Goal: Check status: Check status

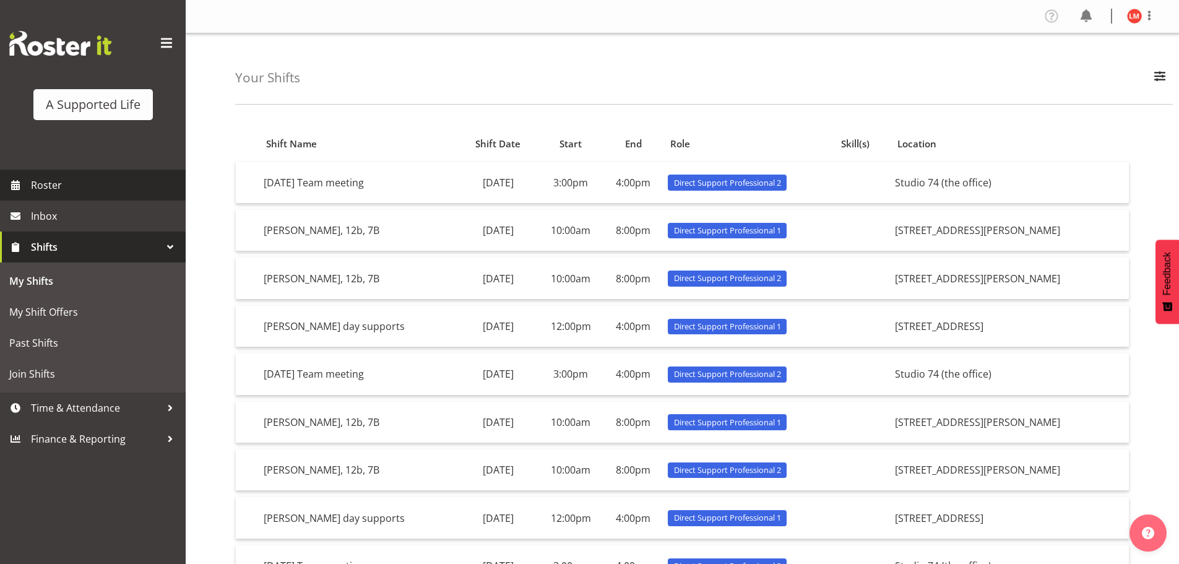
click at [54, 186] on span "Roster" at bounding box center [105, 185] width 149 height 19
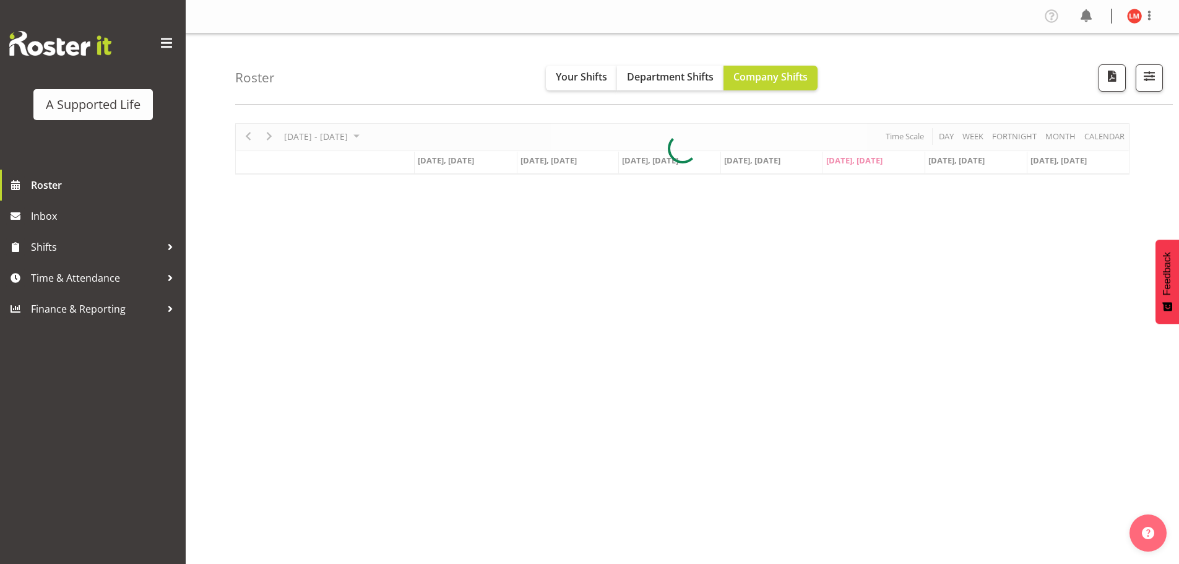
click at [244, 136] on div at bounding box center [682, 148] width 894 height 51
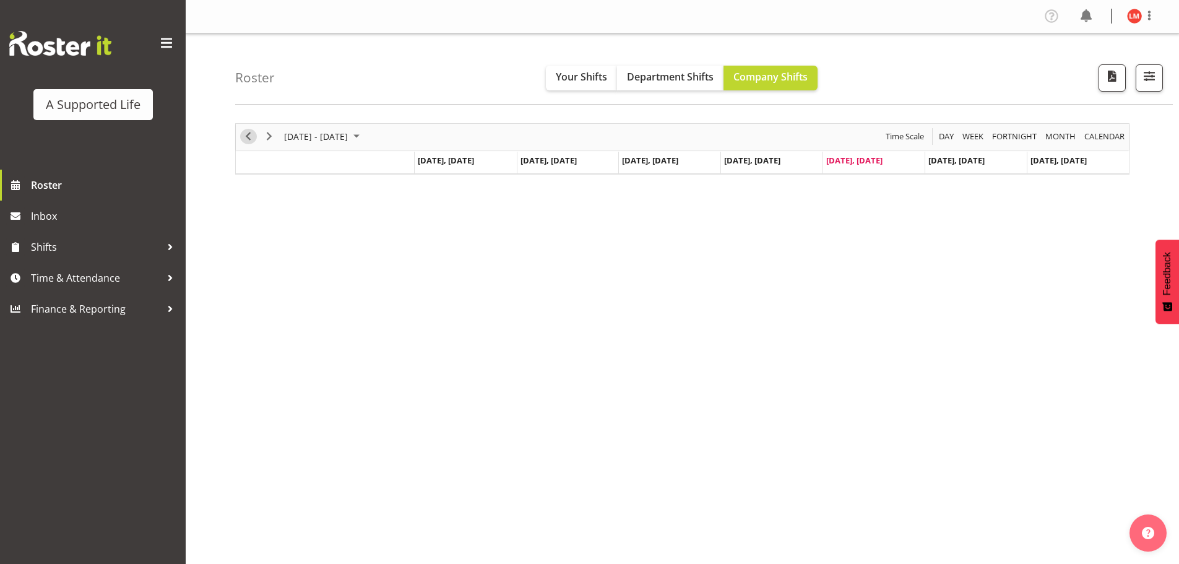
click at [245, 136] on span "Previous" at bounding box center [248, 136] width 15 height 15
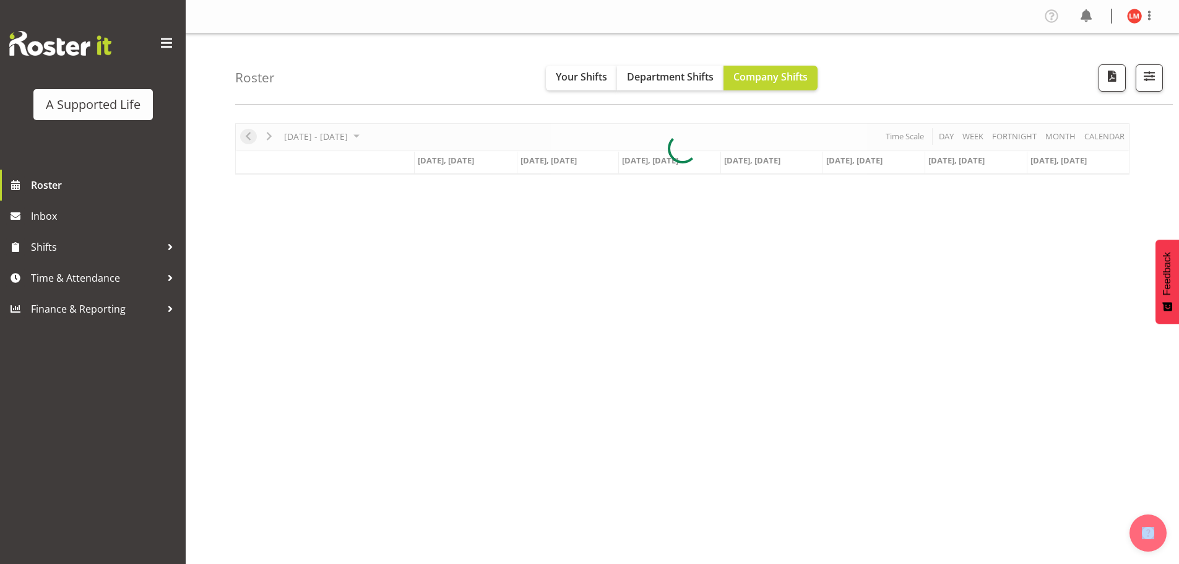
click at [245, 136] on div at bounding box center [682, 148] width 894 height 51
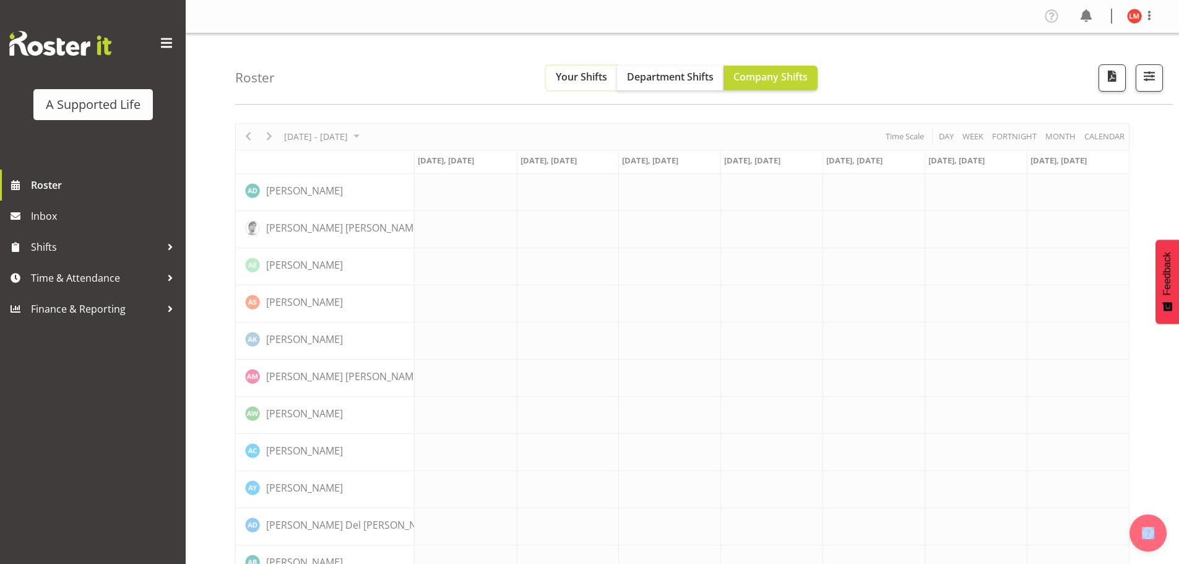
click at [572, 84] on button "Your Shifts" at bounding box center [581, 78] width 71 height 25
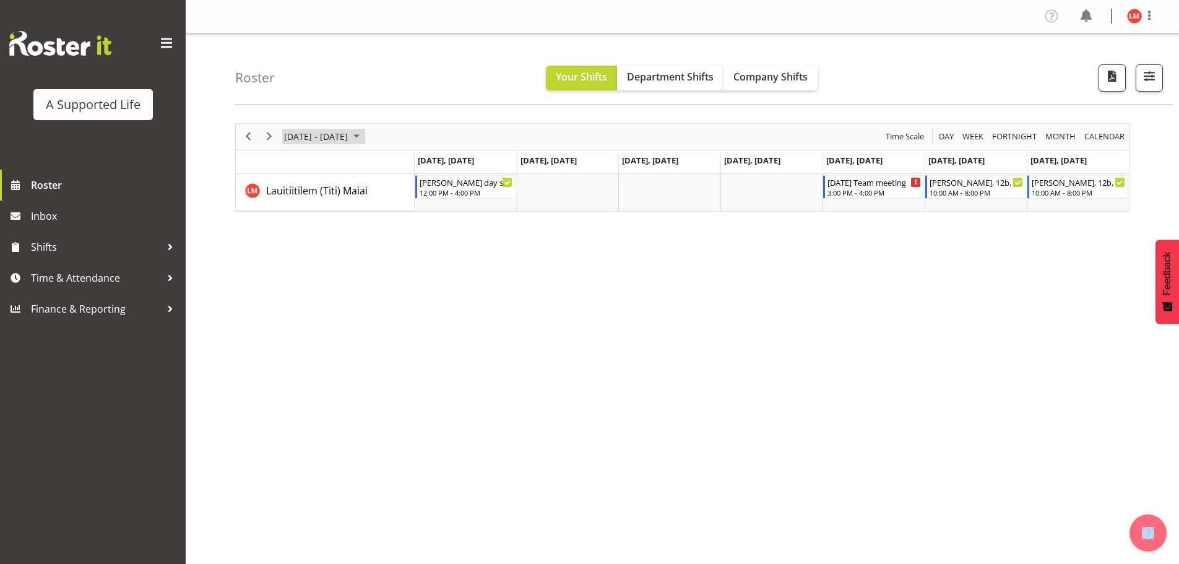
click at [364, 136] on span "September 2025" at bounding box center [356, 136] width 15 height 15
click at [391, 165] on span "previous month" at bounding box center [392, 168] width 22 height 22
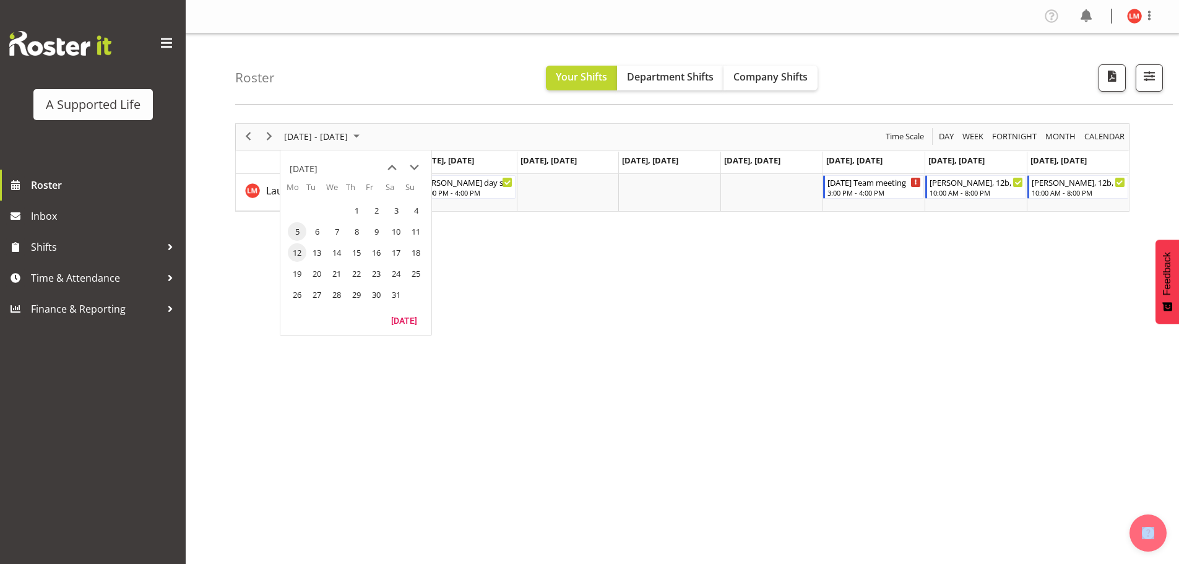
click at [300, 228] on span "5" at bounding box center [297, 231] width 19 height 19
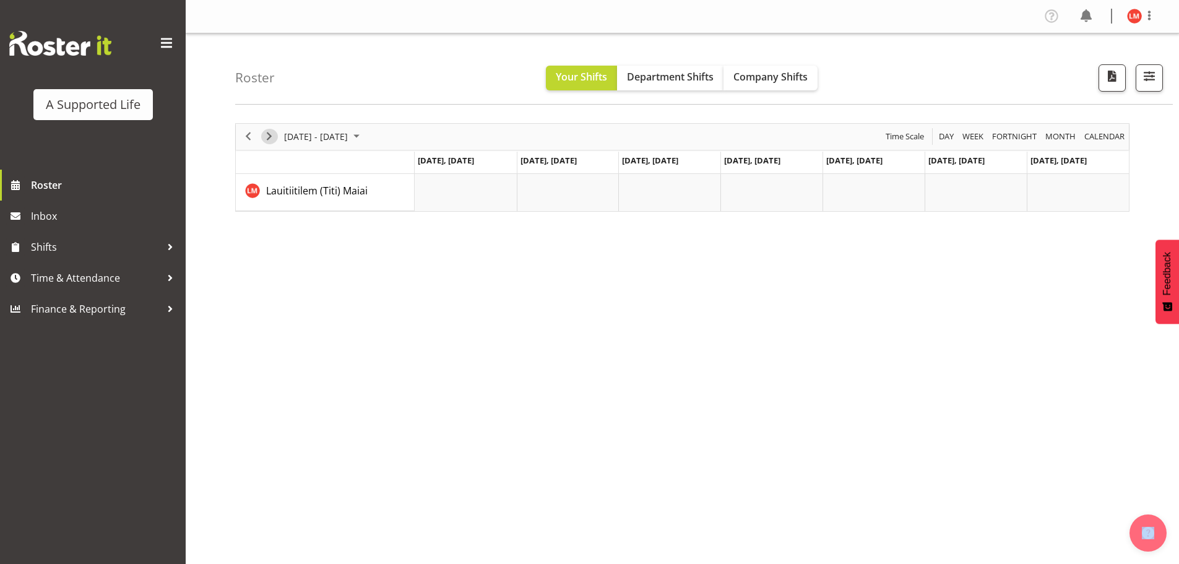
click at [268, 135] on span "Next" at bounding box center [269, 136] width 15 height 15
